Goal: Information Seeking & Learning: Learn about a topic

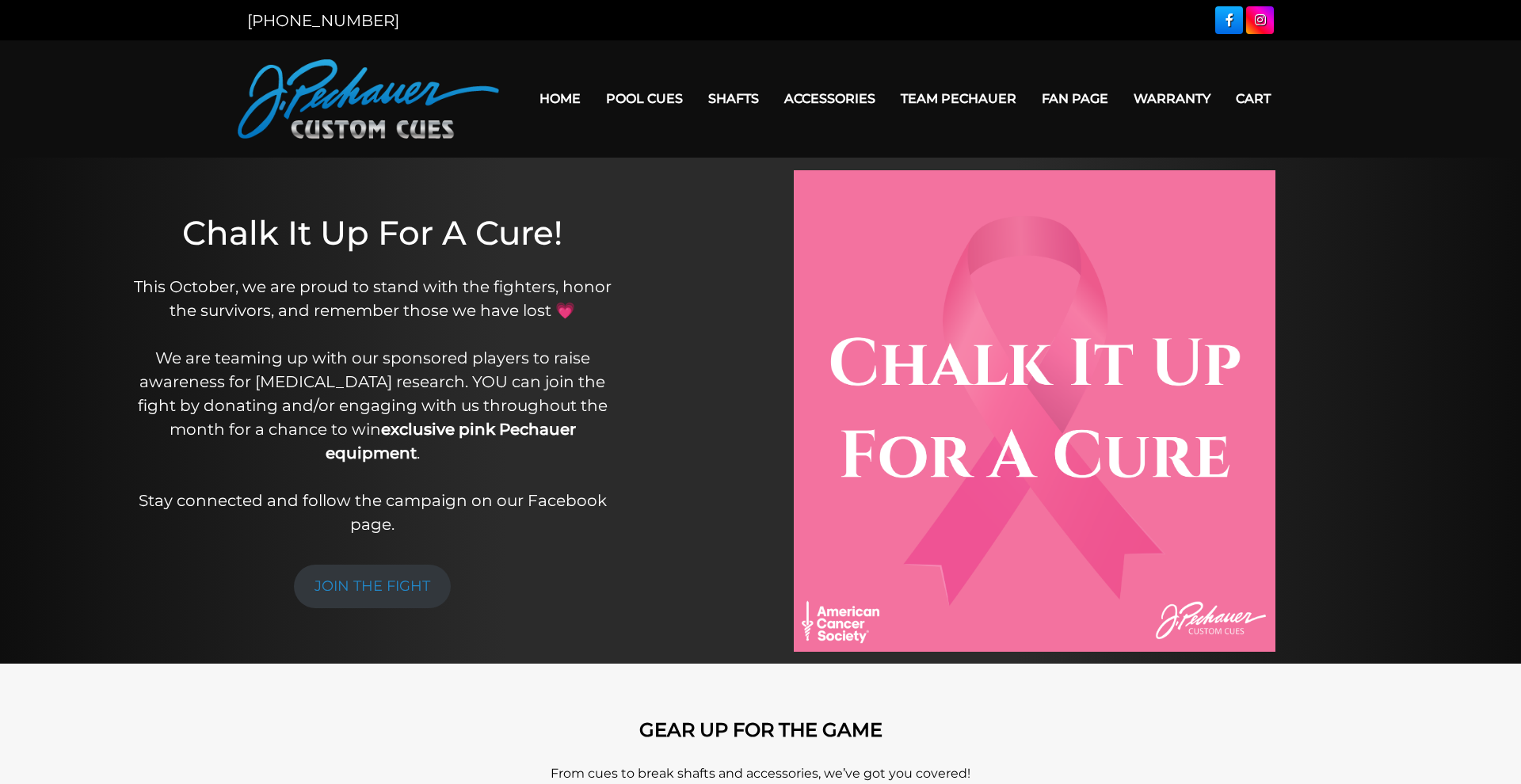
click at [1101, 255] on img at bounding box center [1034, 411] width 482 height 482
click at [388, 565] on link "JOIN THE FIGHT" at bounding box center [372, 586] width 157 height 44
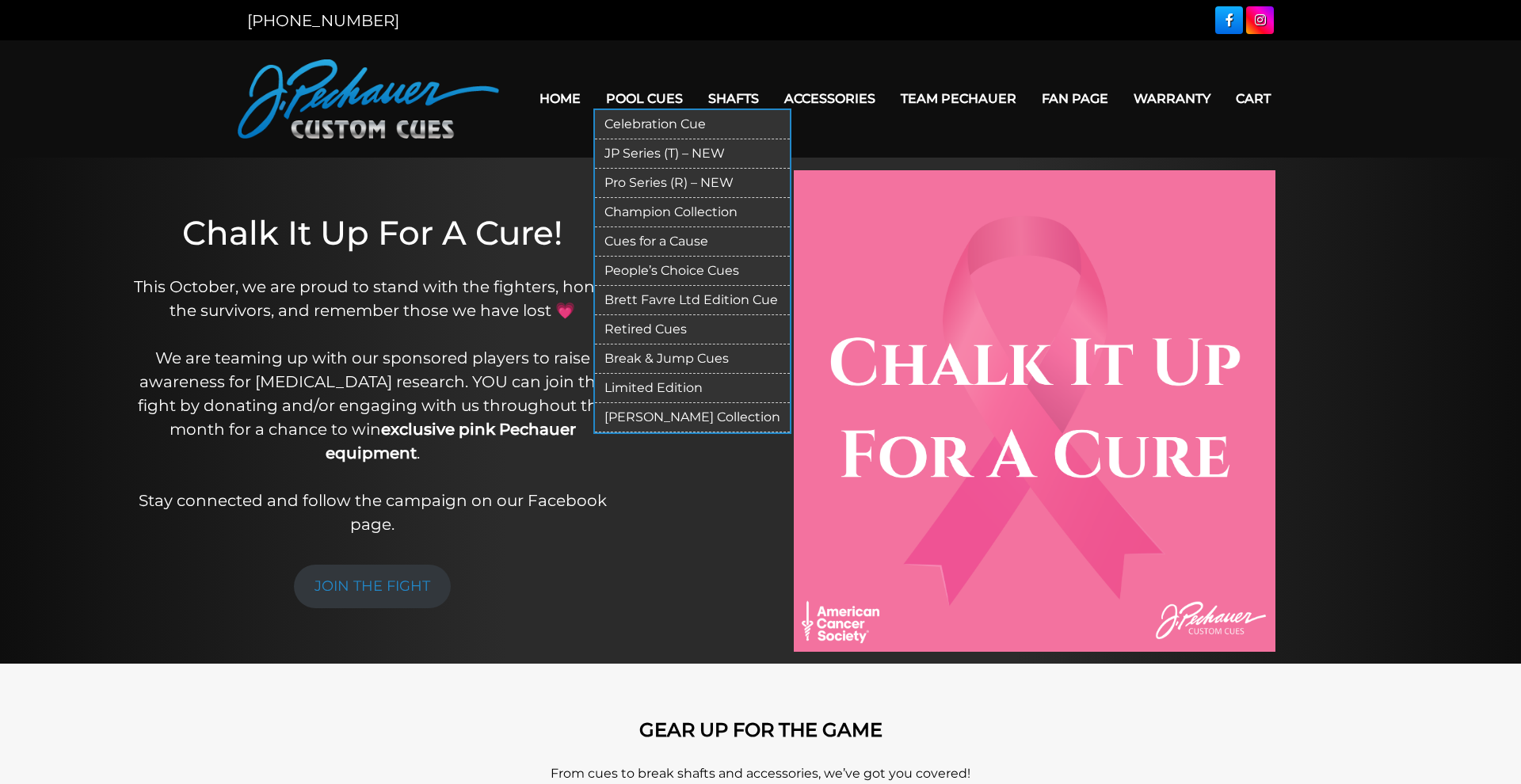
click at [638, 115] on link "Celebration Cue" at bounding box center [692, 124] width 195 height 29
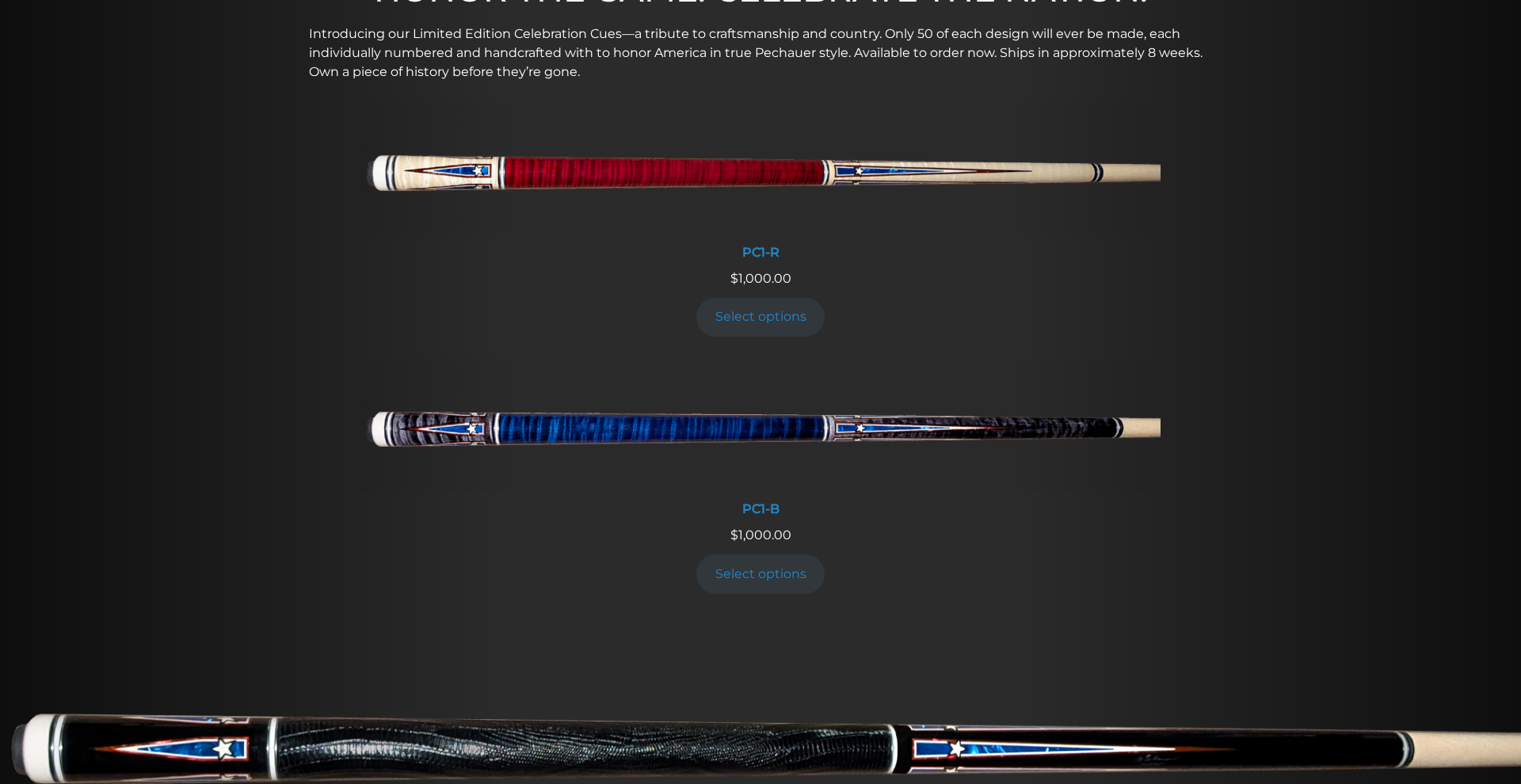
scroll to position [530, 0]
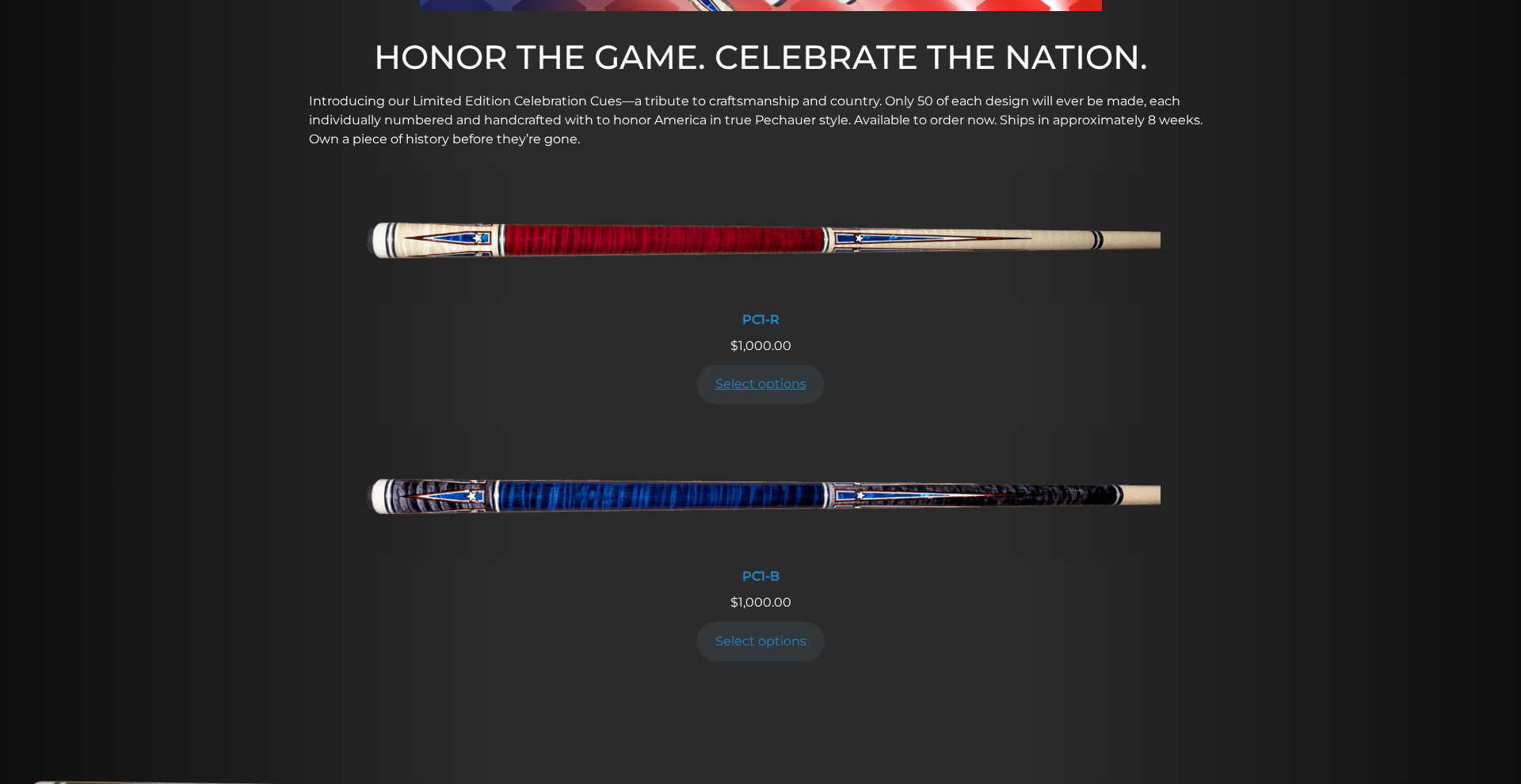
click at [775, 380] on link "Select options" at bounding box center [760, 385] width 128 height 39
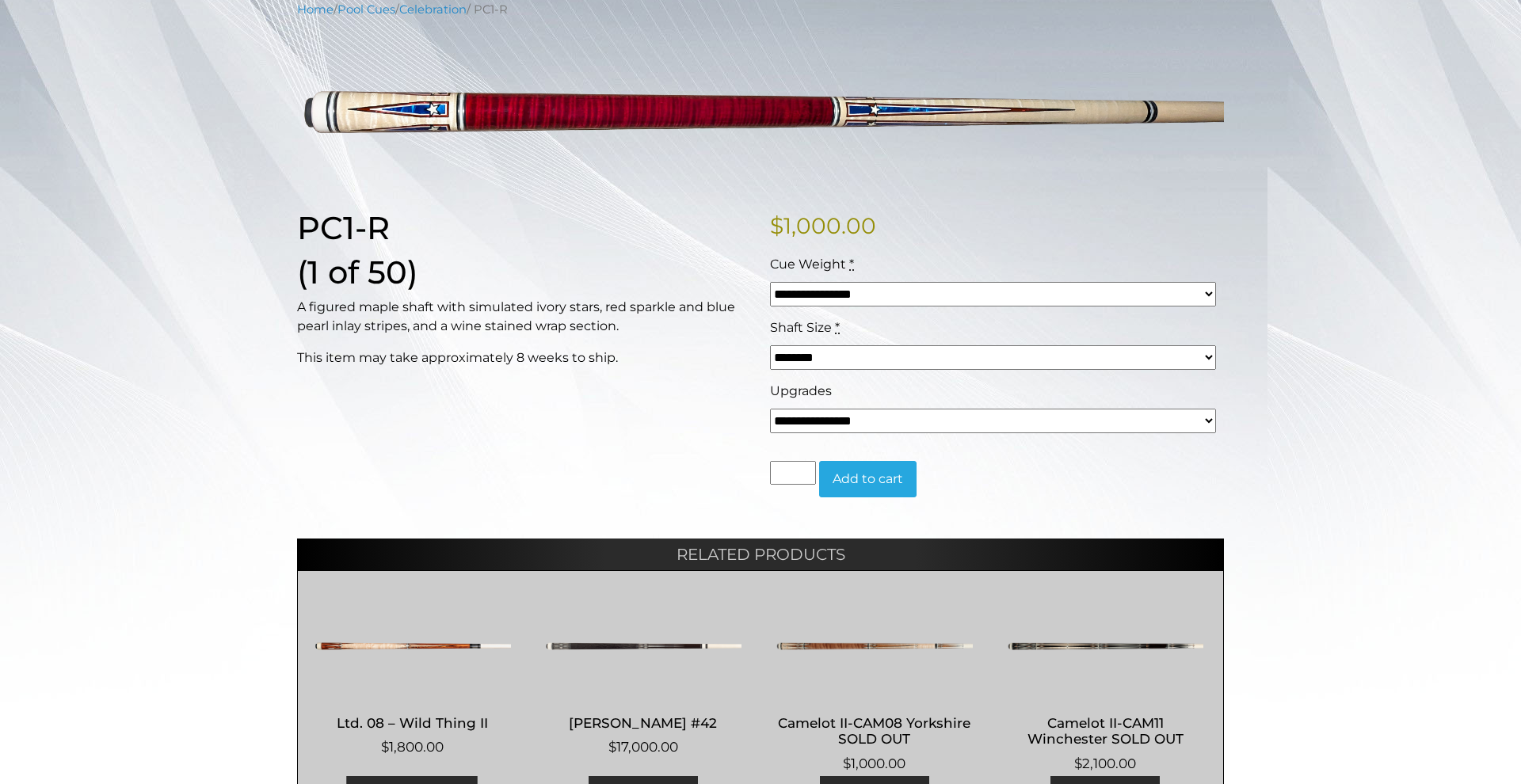
scroll to position [210, 0]
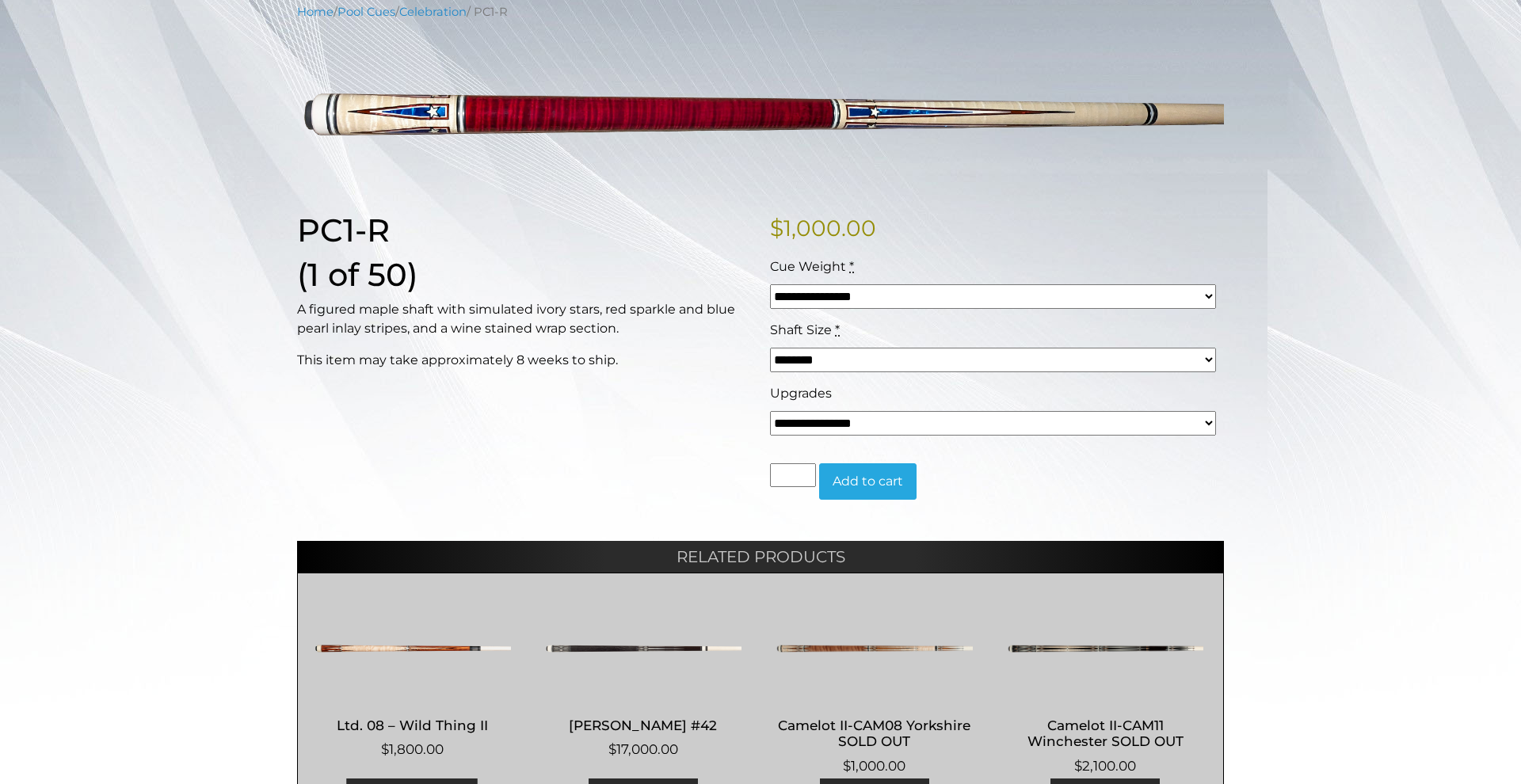
select select "*****"
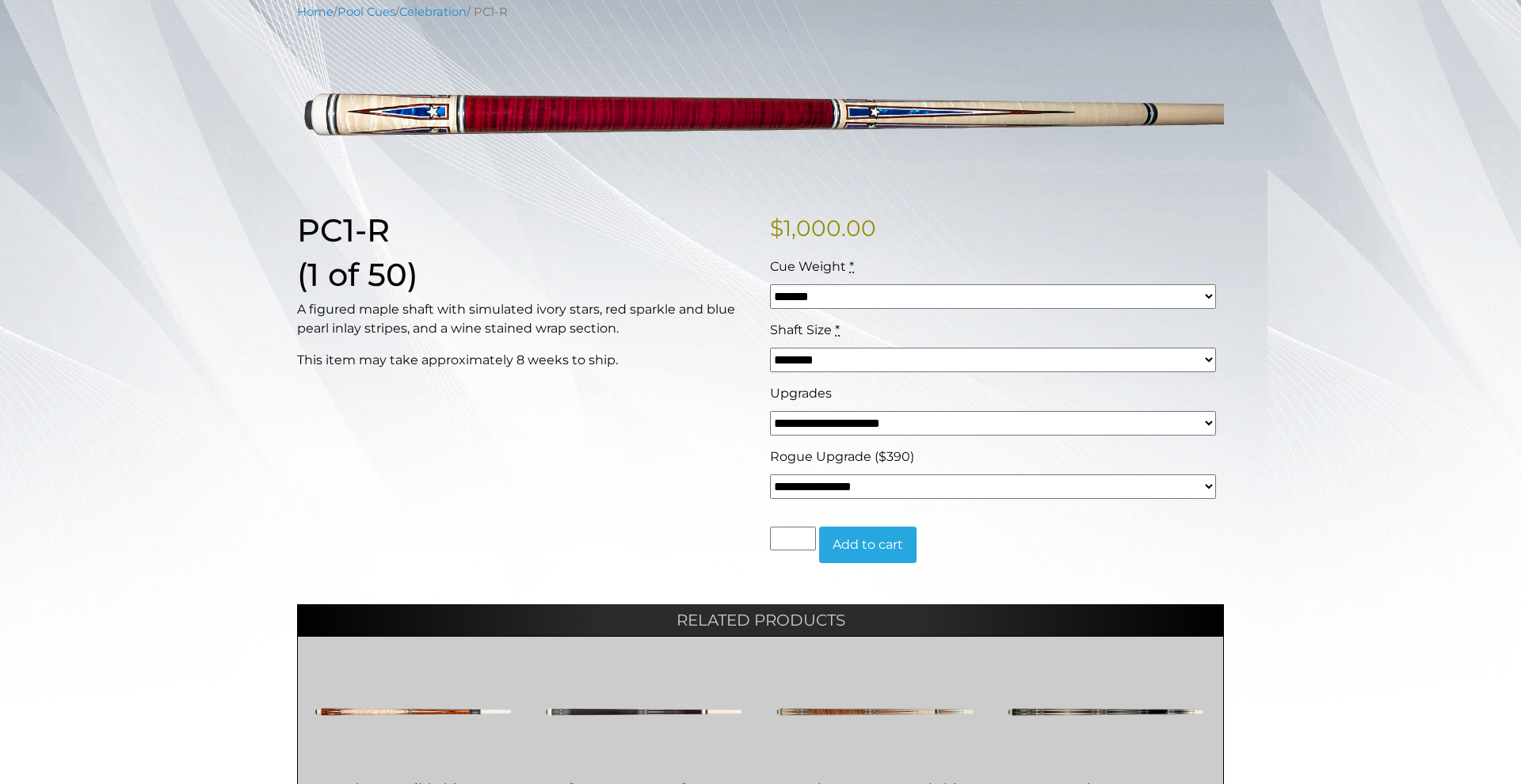
select select "*****"
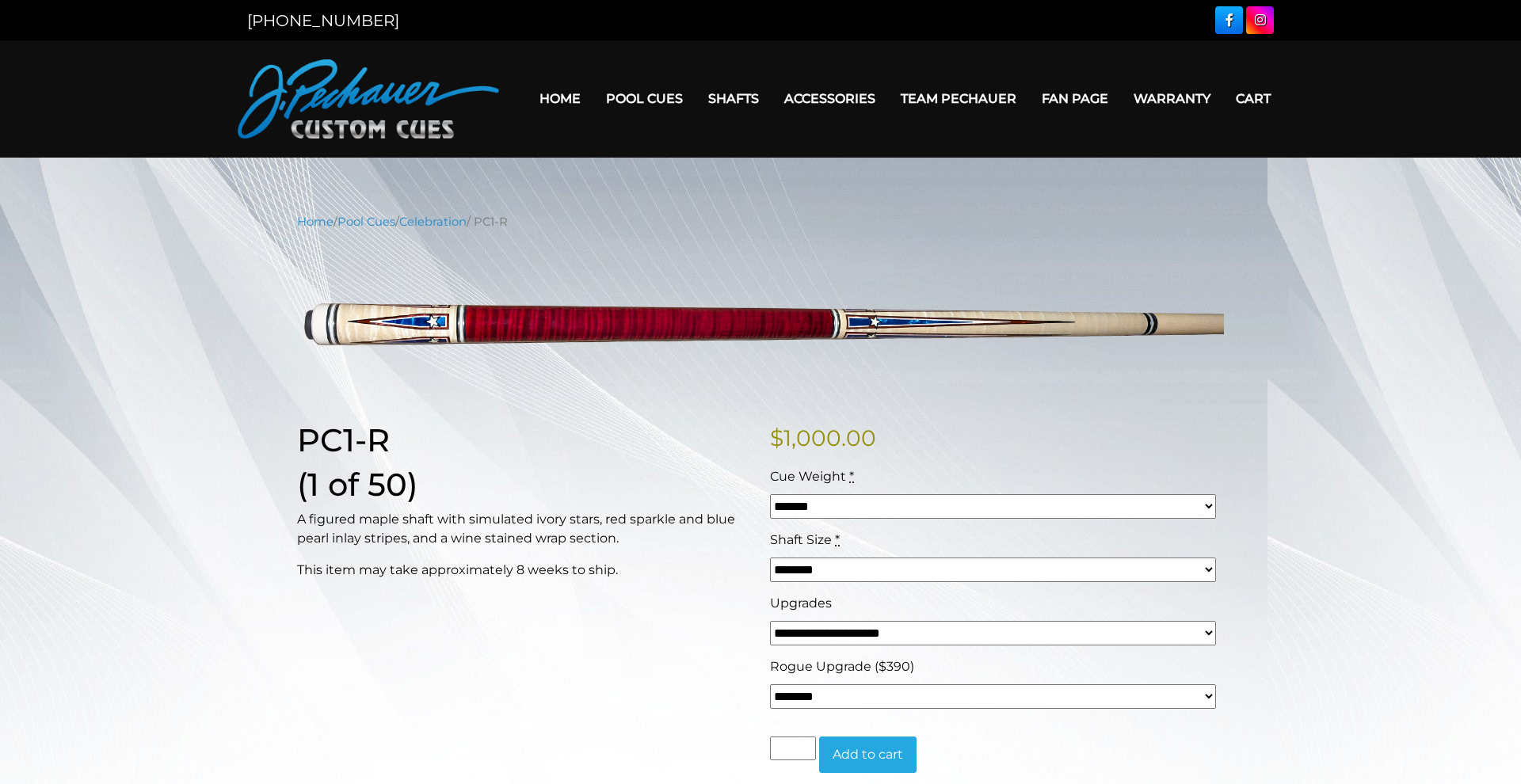
scroll to position [0, 0]
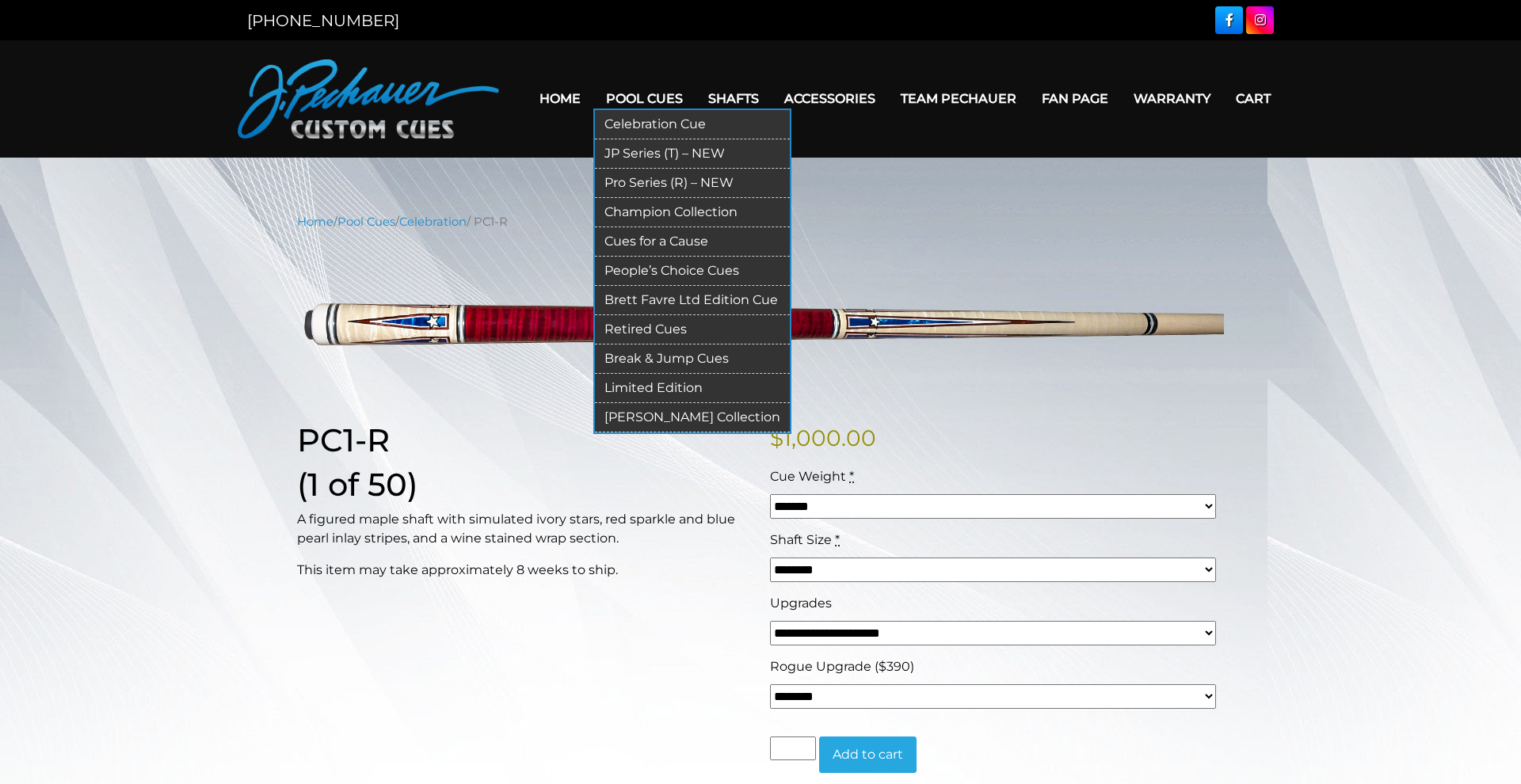
click at [662, 388] on link "Limited Edition" at bounding box center [692, 389] width 195 height 29
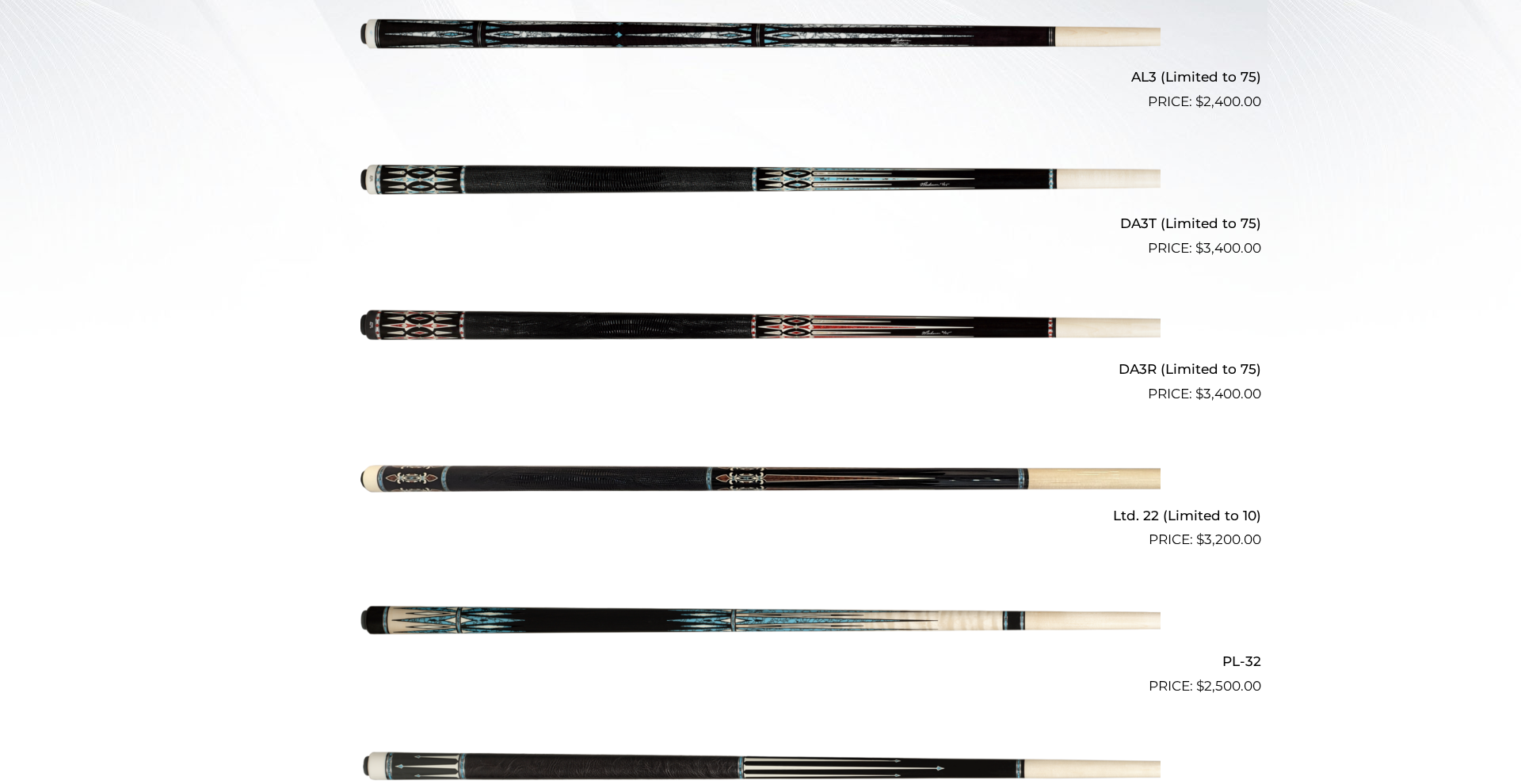
scroll to position [489, 0]
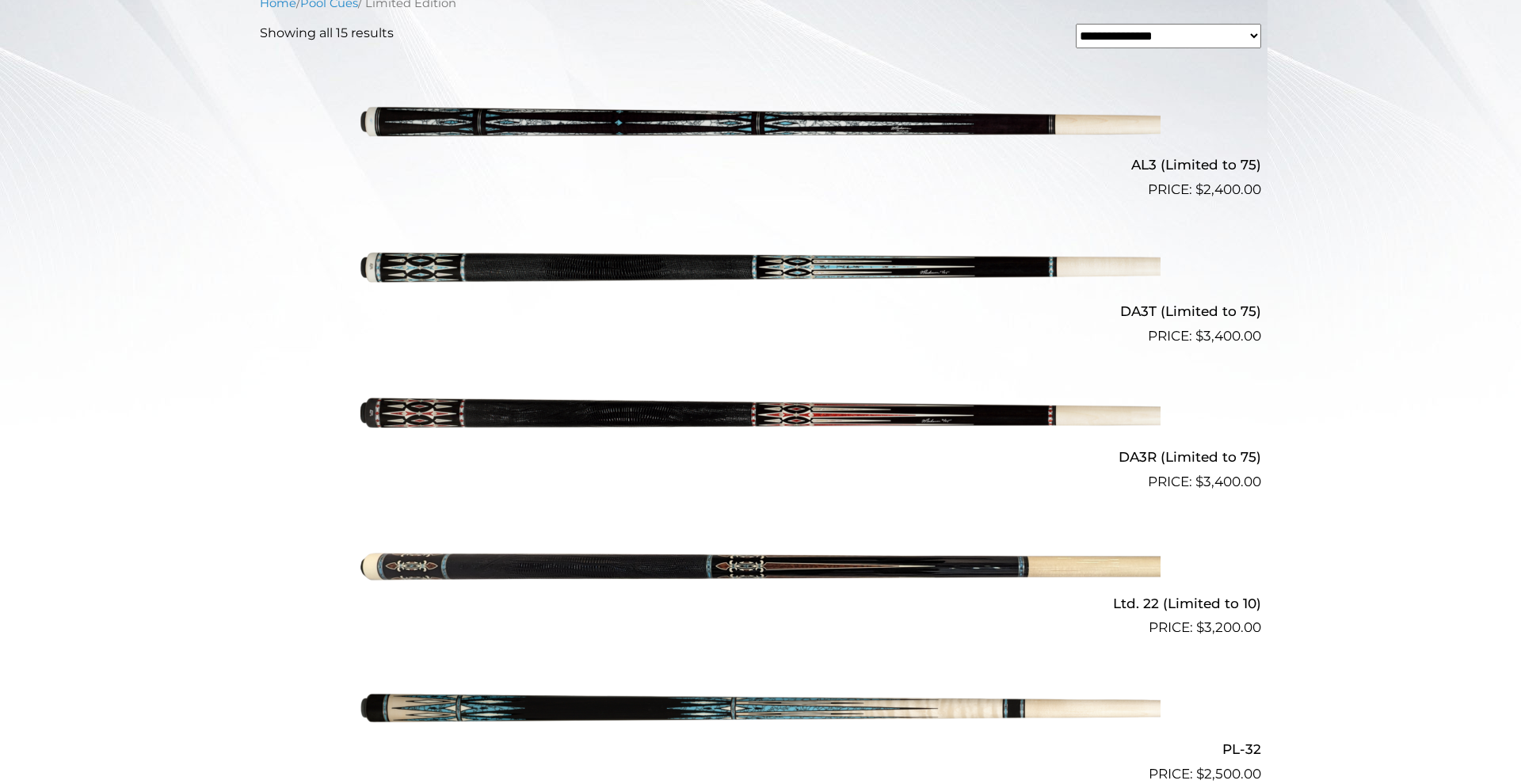
click at [478, 263] on img at bounding box center [761, 273] width 800 height 133
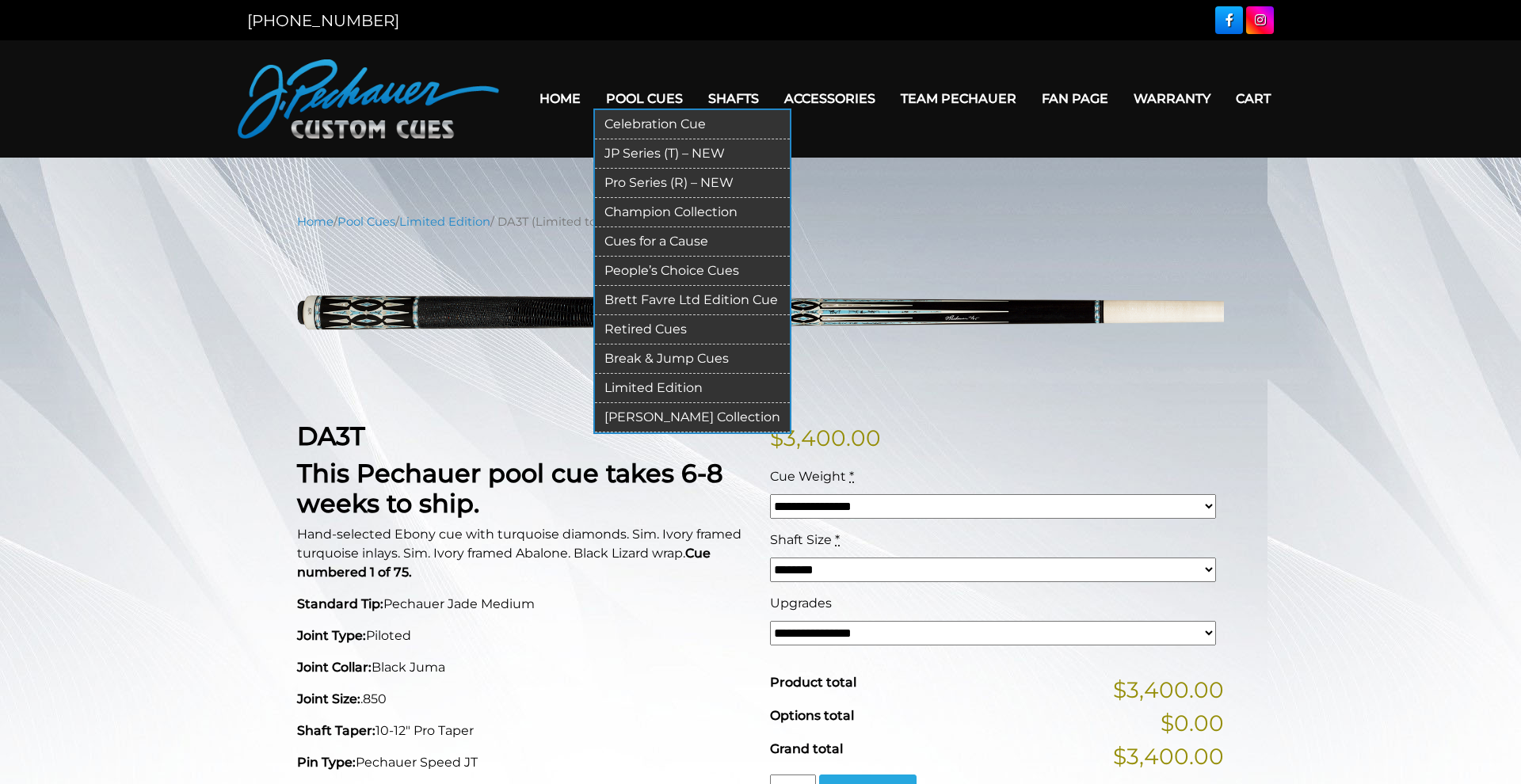
click at [630, 323] on link "Retired Cues" at bounding box center [692, 330] width 195 height 29
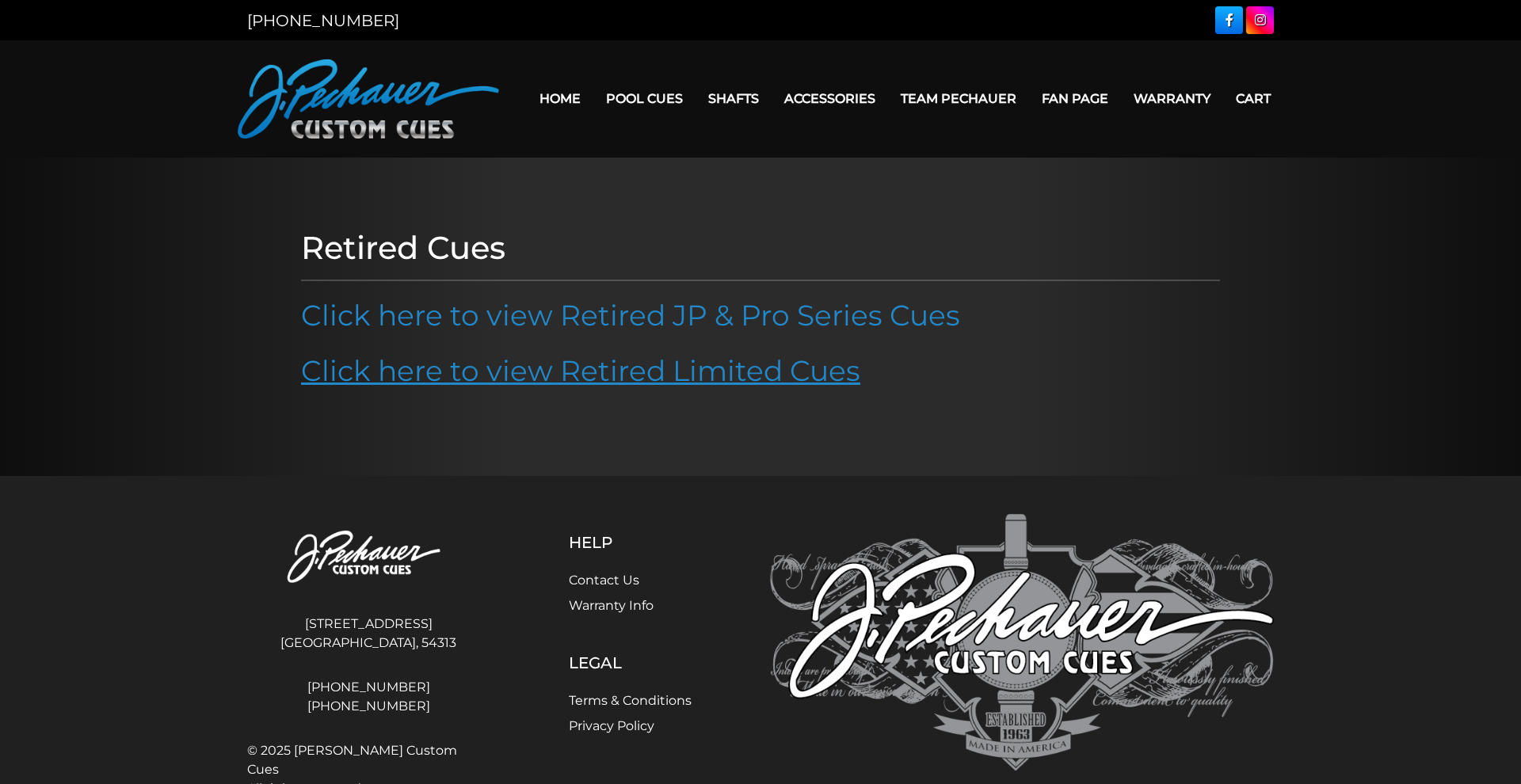
click at [332, 364] on link "Click here to view Retired Limited Cues" at bounding box center [580, 370] width 559 height 35
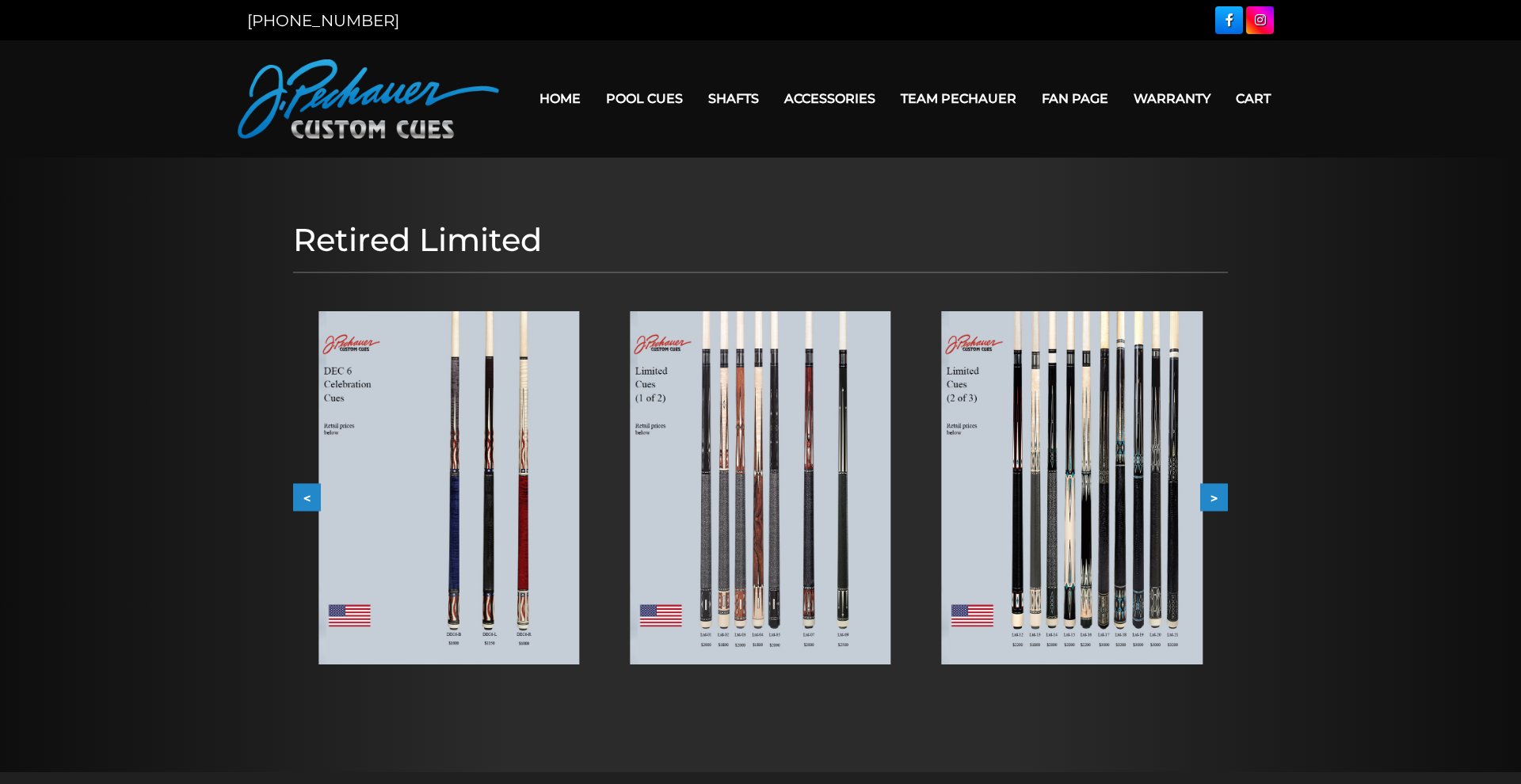
click at [1222, 501] on button ">" at bounding box center [1214, 497] width 27 height 27
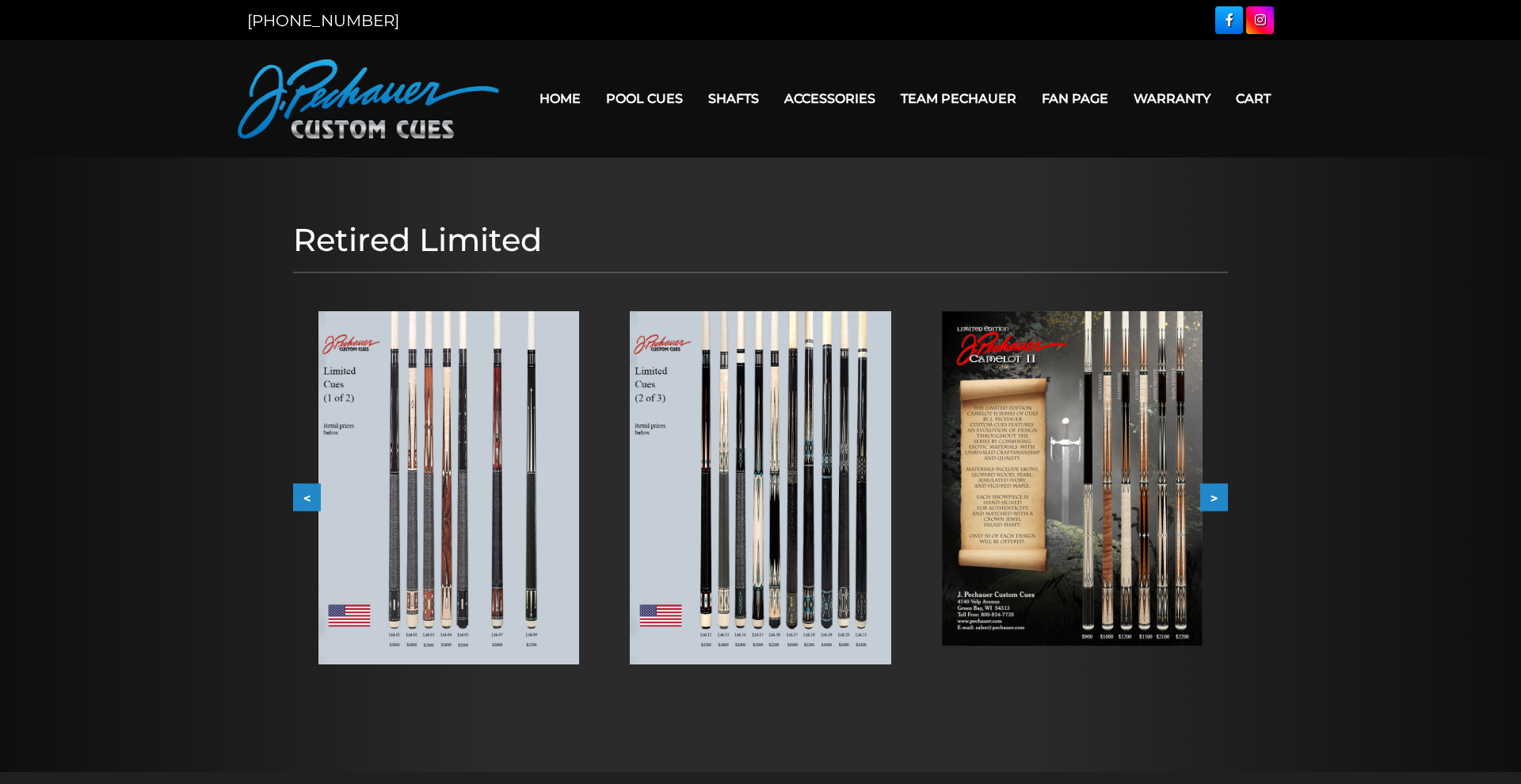
click at [1220, 501] on button ">" at bounding box center [1214, 497] width 27 height 27
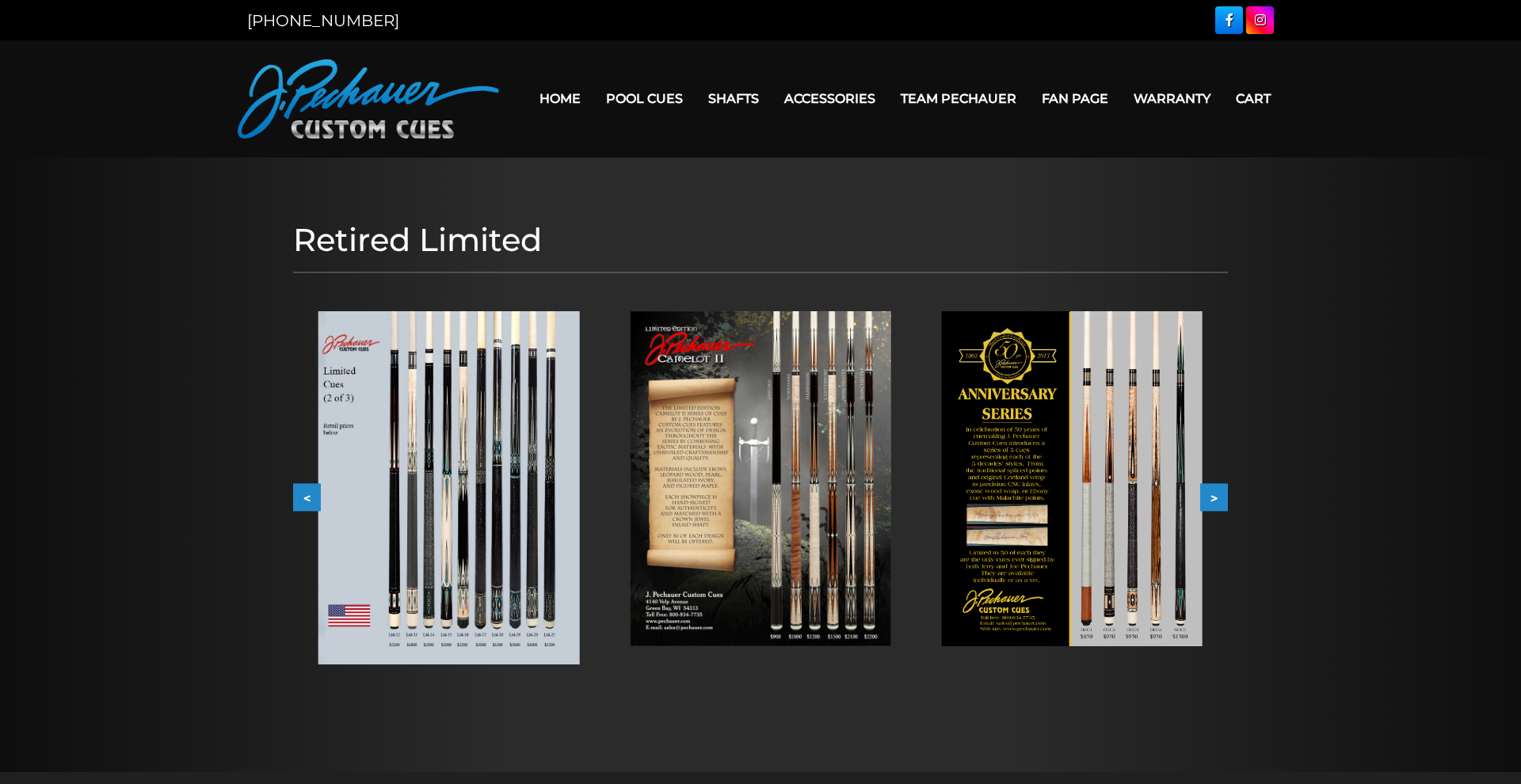
click at [1220, 501] on button ">" at bounding box center [1214, 497] width 27 height 27
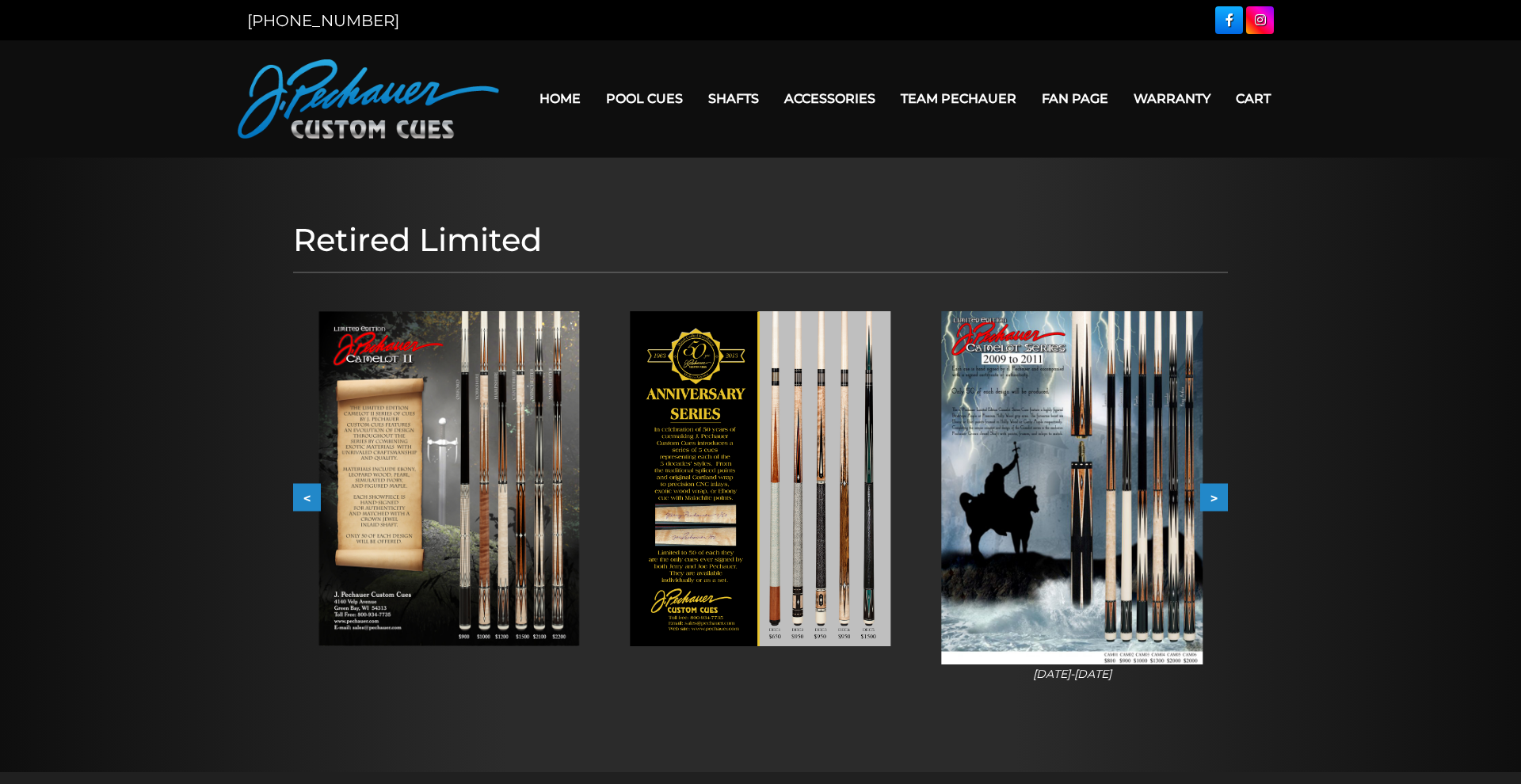
click at [1213, 494] on button ">" at bounding box center [1214, 497] width 27 height 27
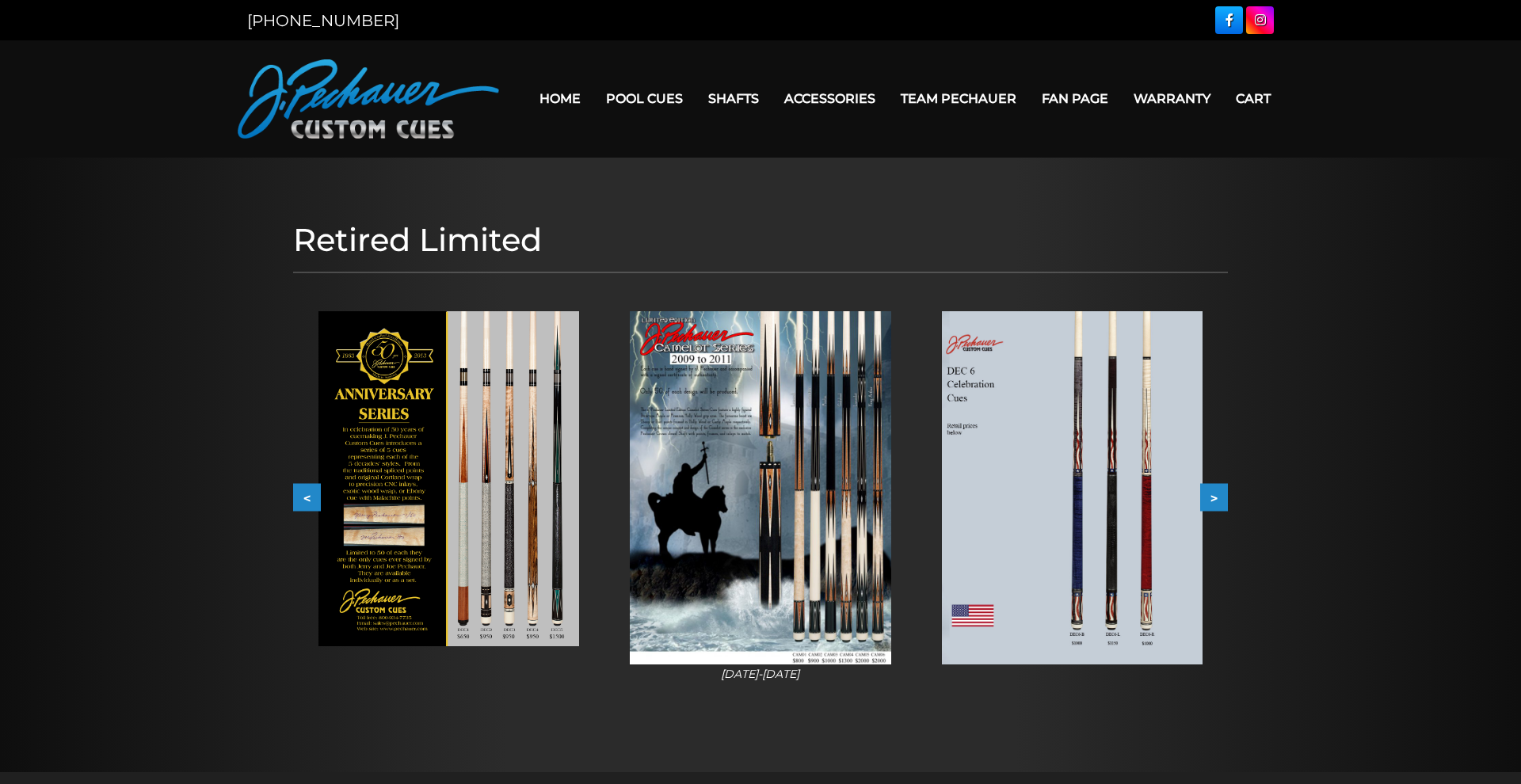
click at [1213, 493] on button ">" at bounding box center [1214, 497] width 27 height 27
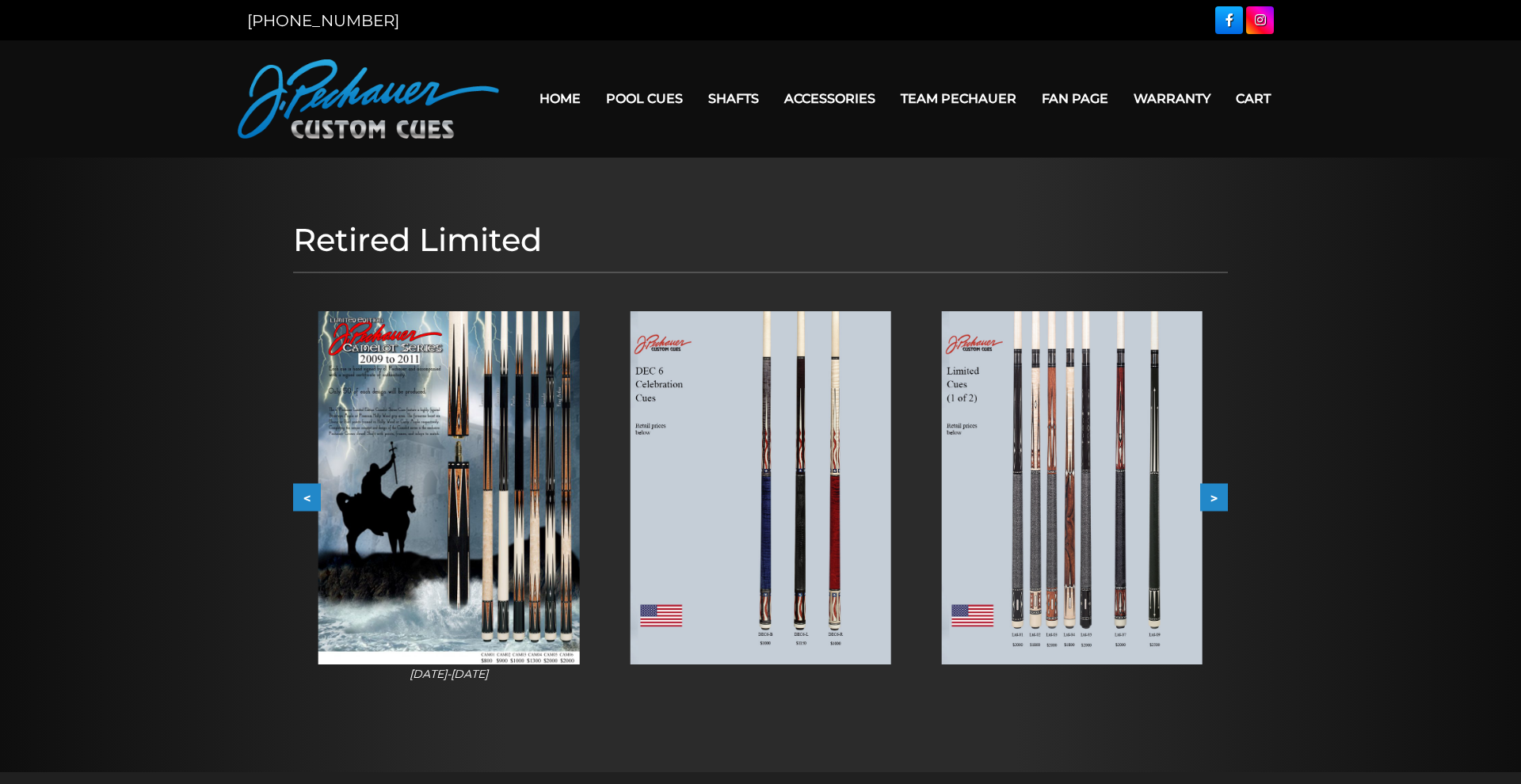
click at [683, 407] on img at bounding box center [760, 488] width 261 height 353
